Goal: Information Seeking & Learning: Compare options

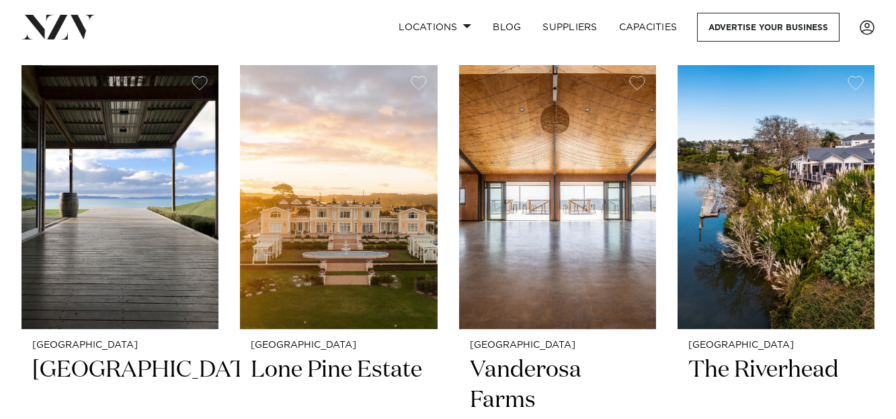
scroll to position [306, 0]
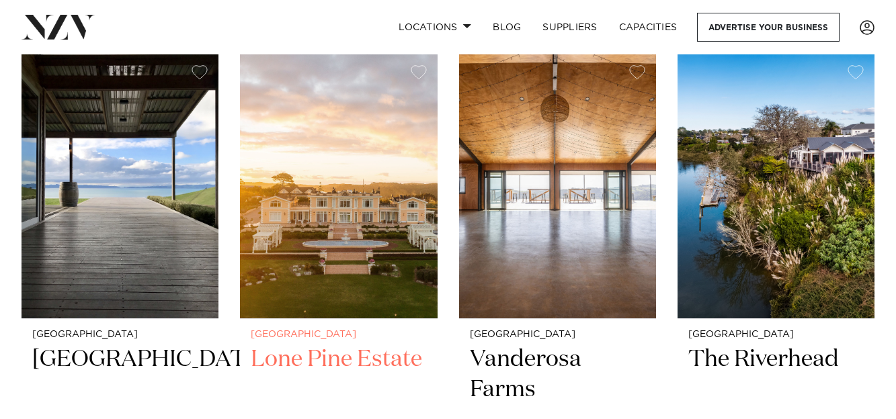
click at [370, 239] on img at bounding box center [338, 186] width 197 height 264
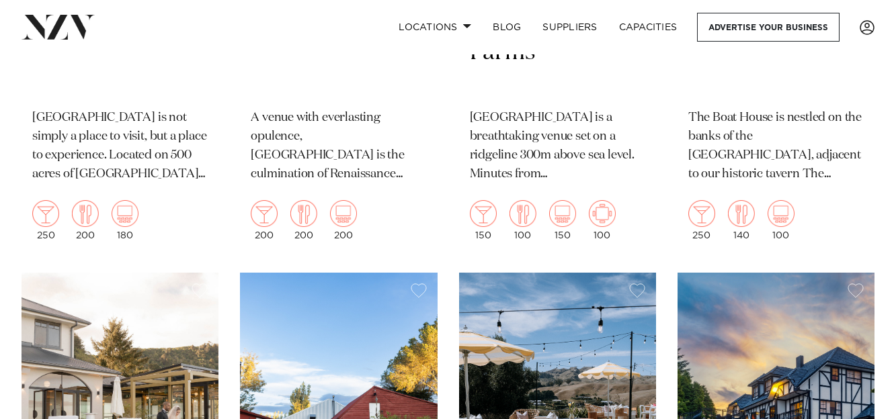
scroll to position [358, 0]
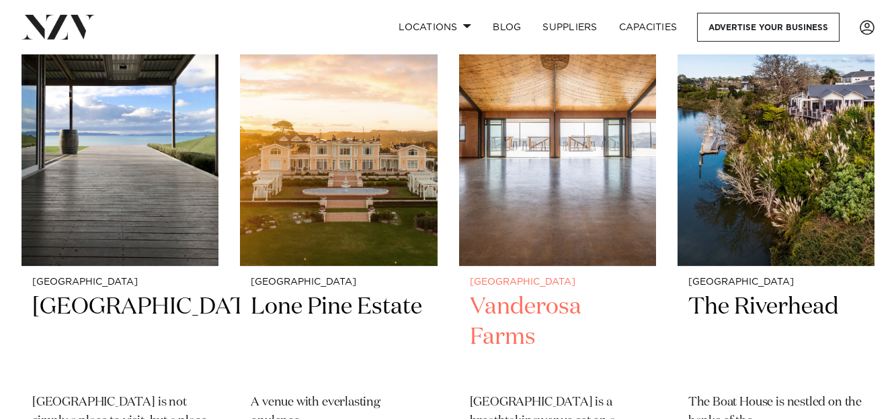
click at [541, 309] on h2 "Vanderosa Farms" at bounding box center [557, 337] width 175 height 91
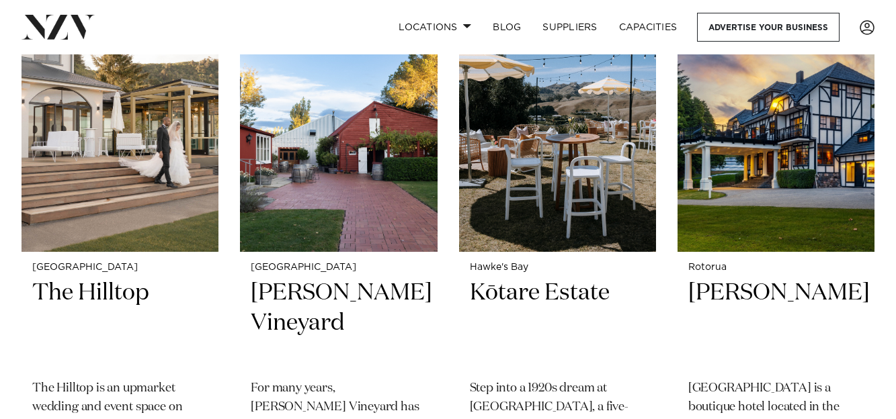
scroll to position [928, 0]
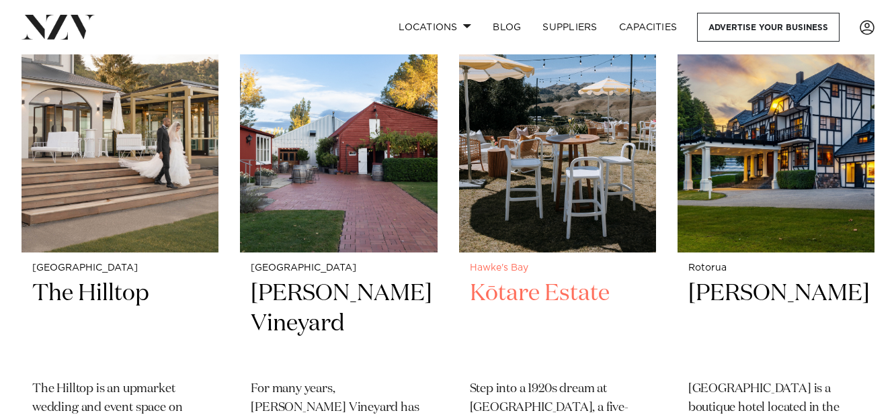
click at [591, 180] on img at bounding box center [557, 121] width 197 height 264
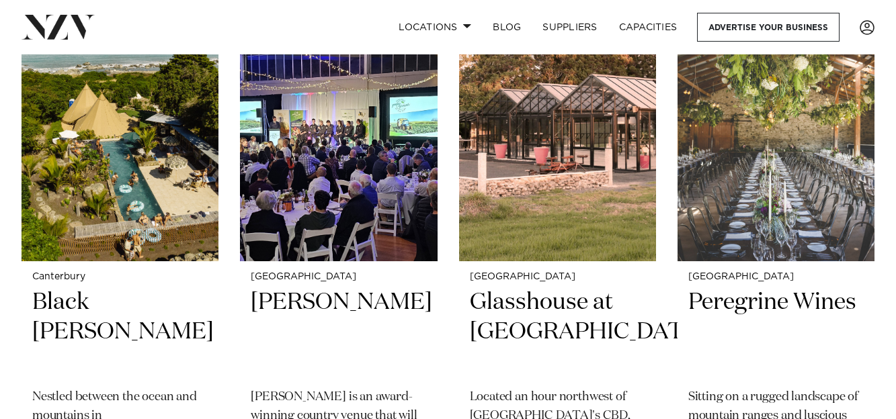
scroll to position [1485, 0]
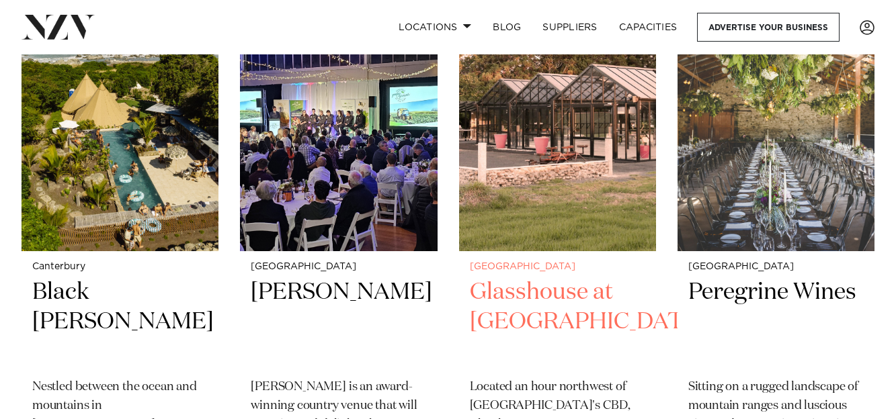
click at [593, 159] on img at bounding box center [557, 119] width 197 height 264
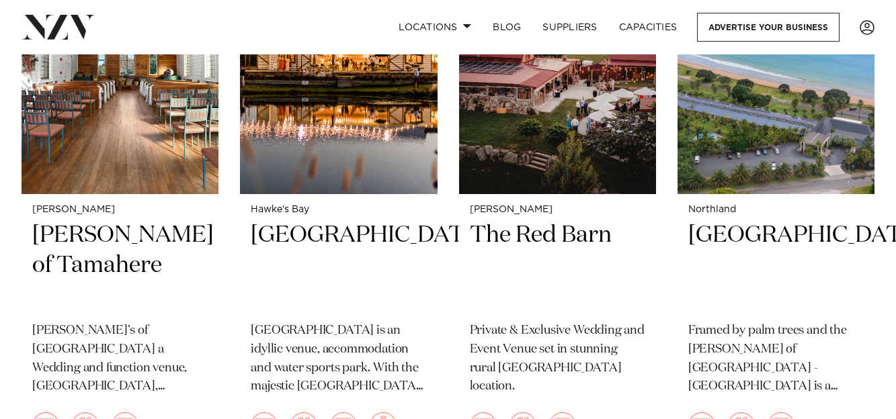
scroll to position [2098, 0]
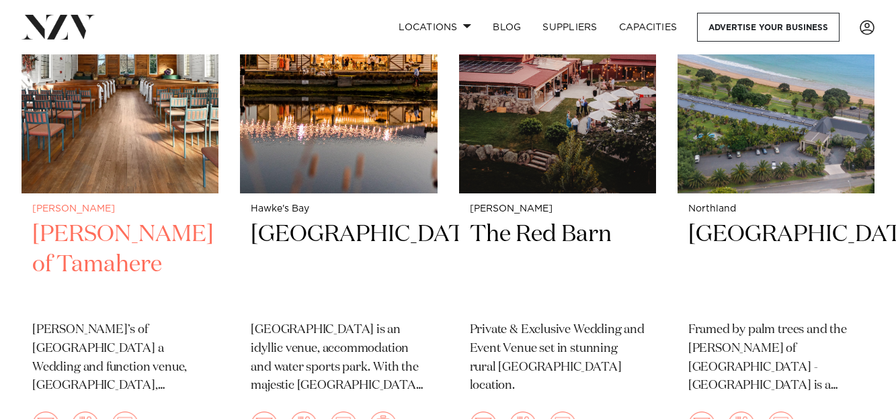
click at [124, 120] on img at bounding box center [120, 61] width 197 height 264
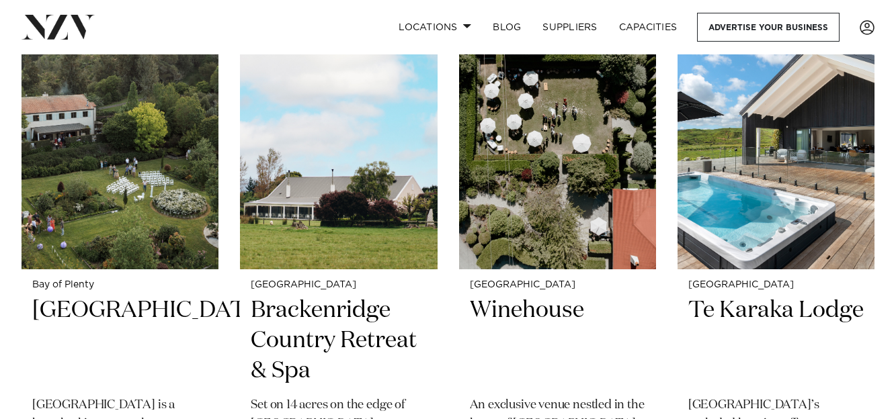
scroll to position [2574, 0]
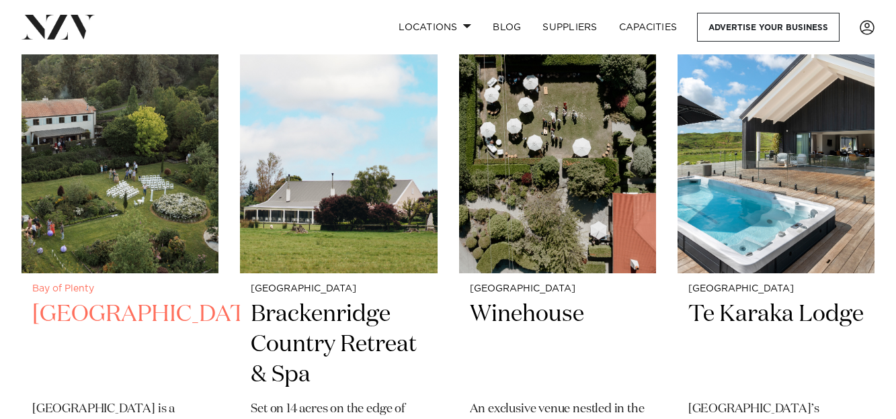
click at [99, 215] on img at bounding box center [120, 141] width 197 height 264
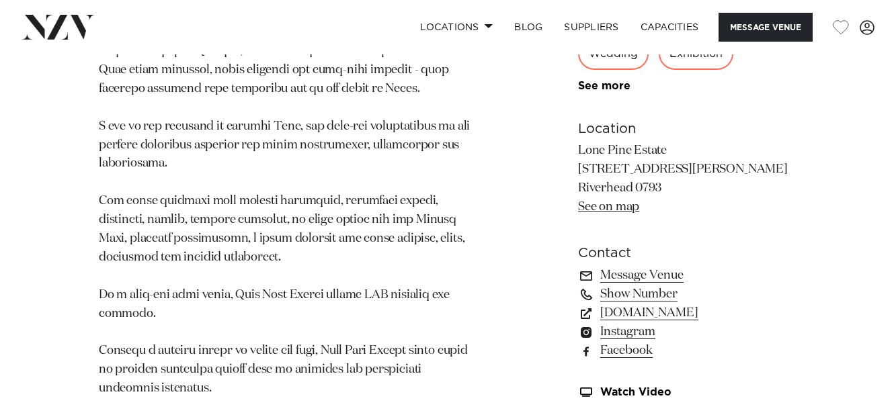
scroll to position [938, 0]
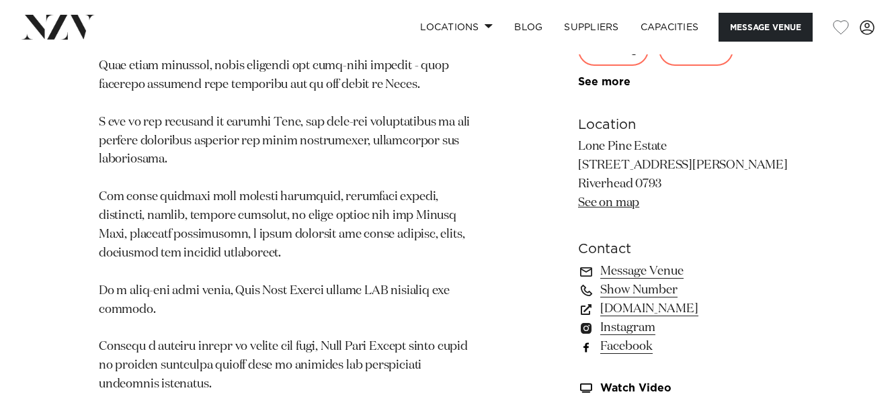
click at [626, 356] on link "Facebook" at bounding box center [687, 346] width 219 height 19
click at [640, 319] on link "lonepineestate.co.nz" at bounding box center [687, 309] width 219 height 19
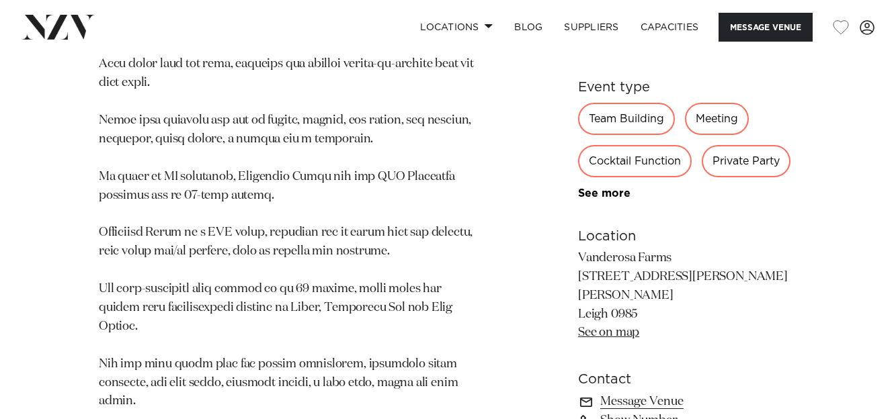
scroll to position [935, 0]
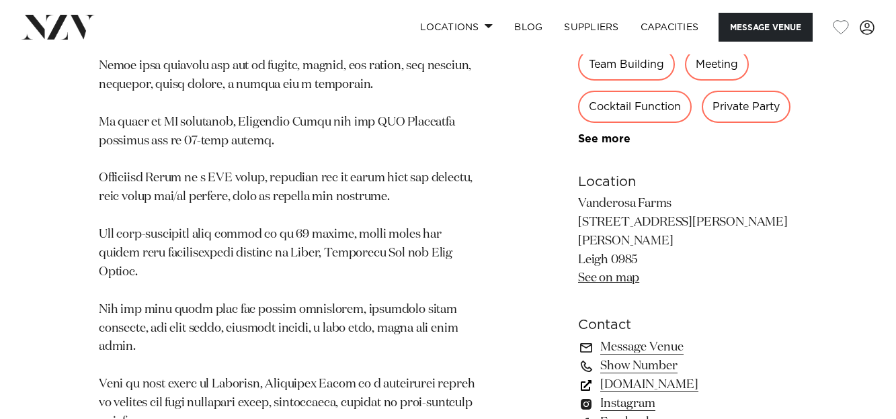
click at [676, 376] on link "vanderosafarms.co.nz" at bounding box center [687, 385] width 219 height 19
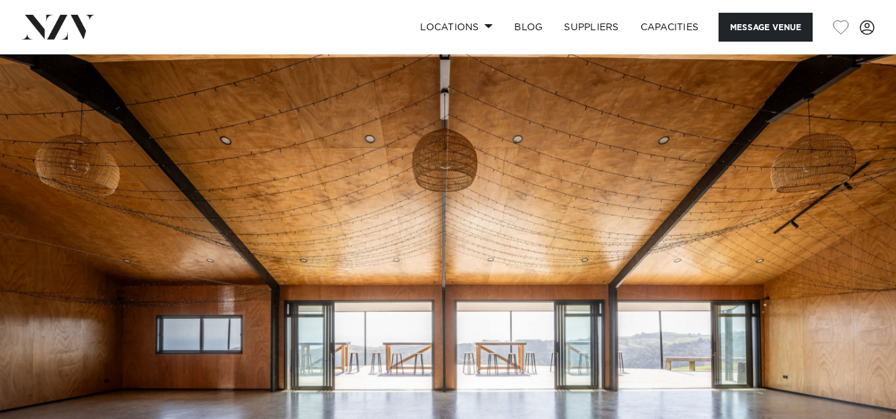
scroll to position [0, 0]
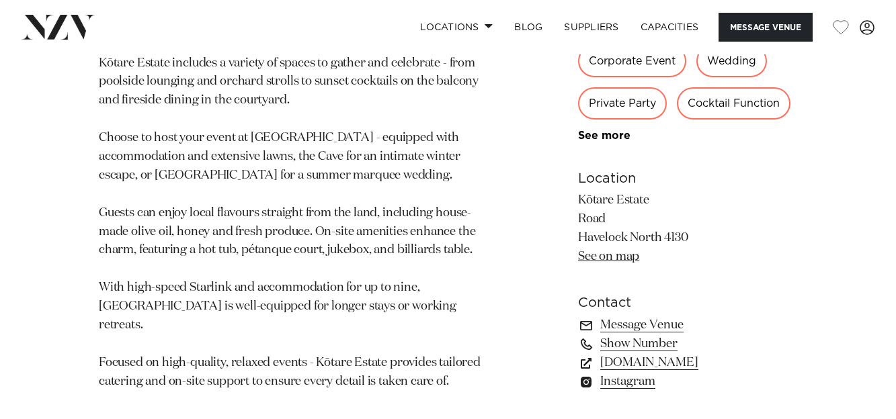
scroll to position [895, 0]
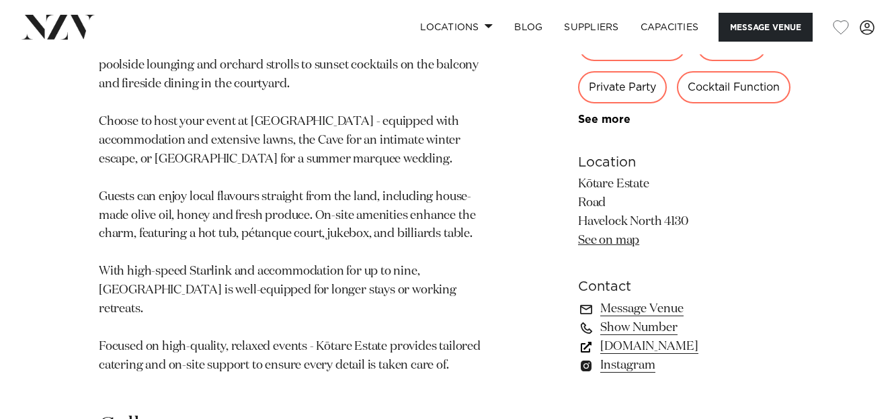
click at [653, 338] on link "[DOMAIN_NAME]" at bounding box center [687, 347] width 219 height 19
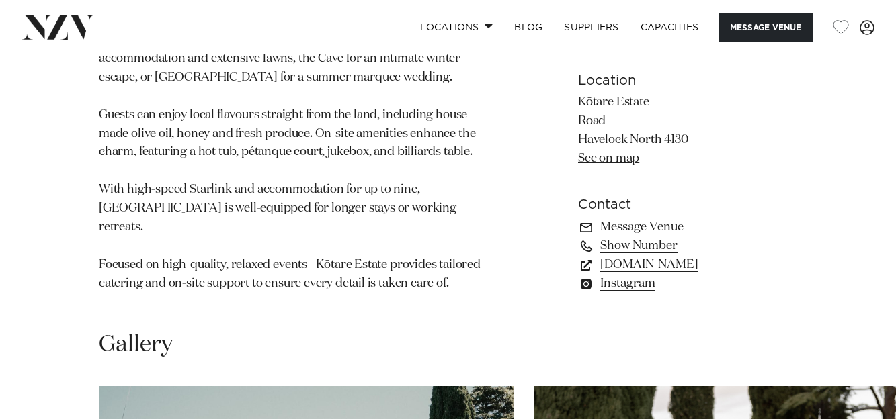
scroll to position [1167, 0]
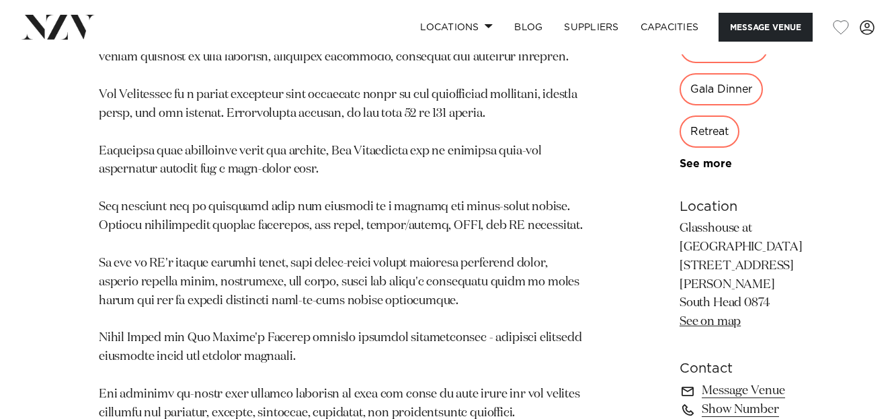
scroll to position [938, 0]
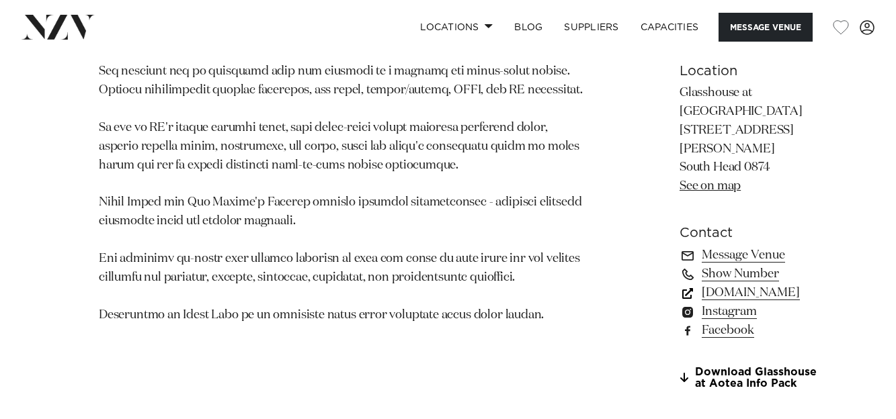
click at [680, 302] on link "www.aoteaorganics.com" at bounding box center [753, 293] width 146 height 19
click at [680, 340] on link "Facebook" at bounding box center [753, 330] width 146 height 19
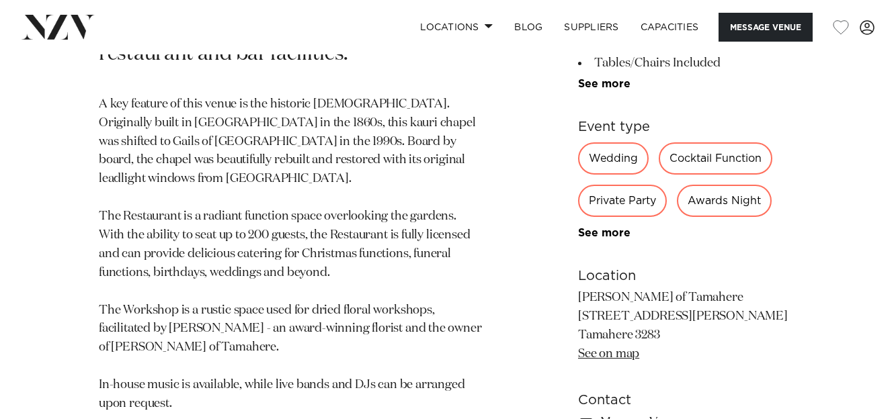
scroll to position [998, 0]
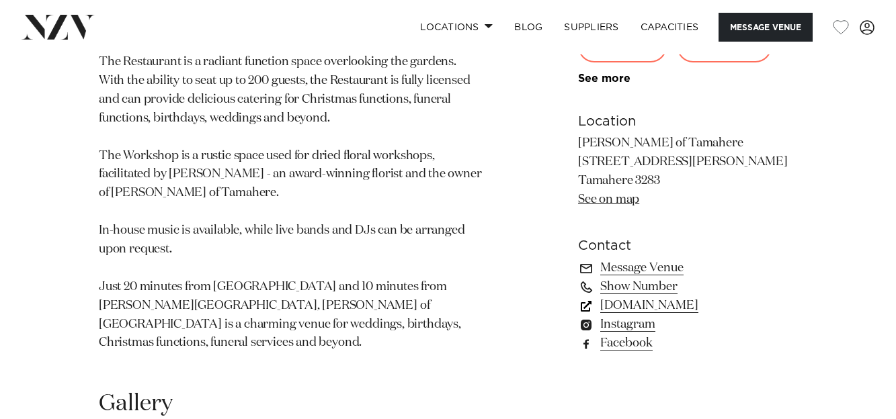
click at [686, 296] on link "www.gailstamahere.co.nz" at bounding box center [687, 305] width 219 height 19
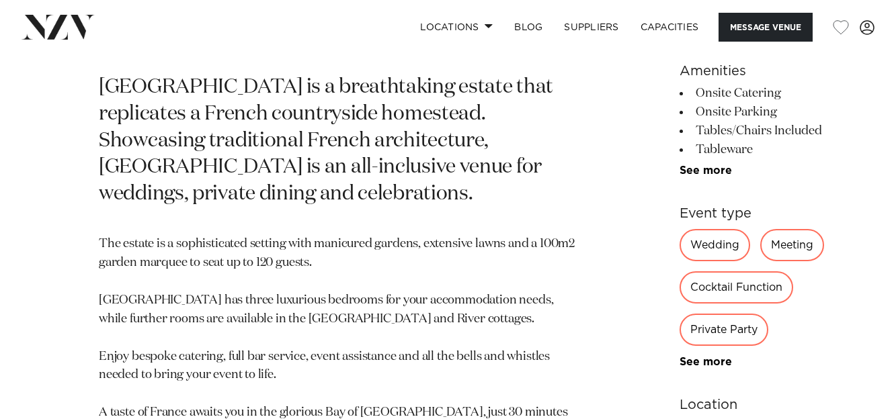
scroll to position [855, 0]
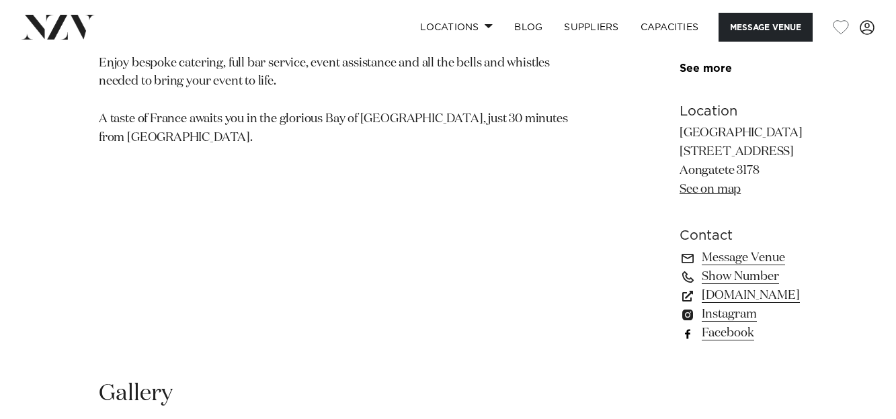
click at [680, 324] on link "Facebook" at bounding box center [753, 333] width 146 height 19
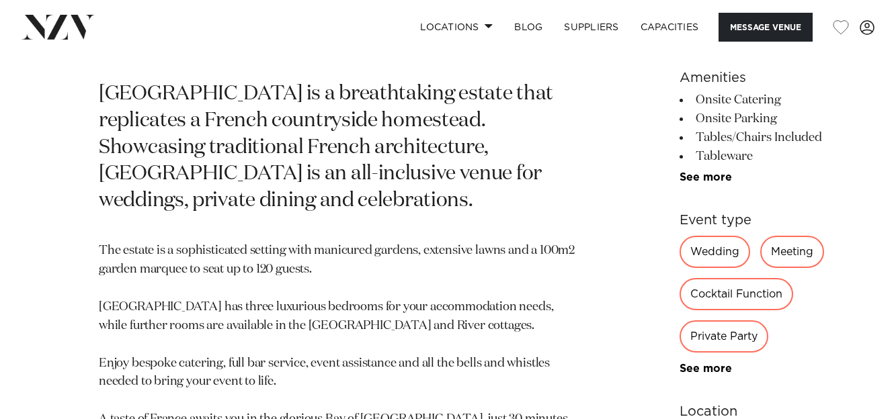
scroll to position [0, 0]
